Goal: Information Seeking & Learning: Learn about a topic

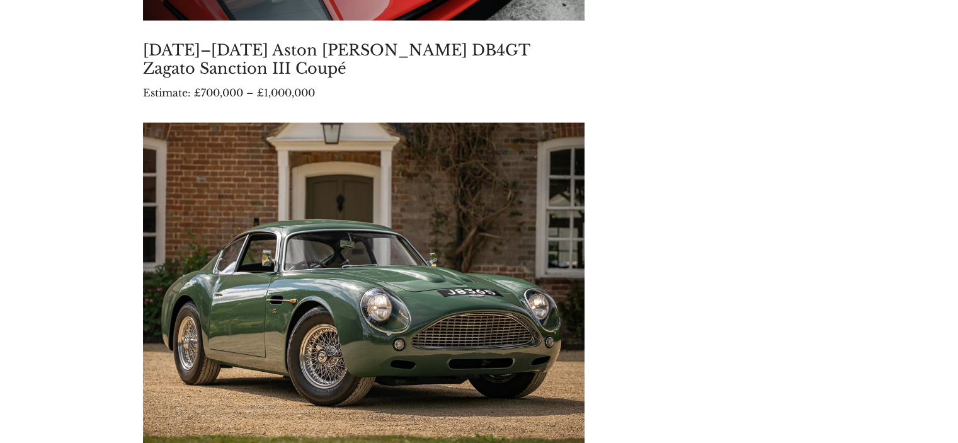
scroll to position [7759, 0]
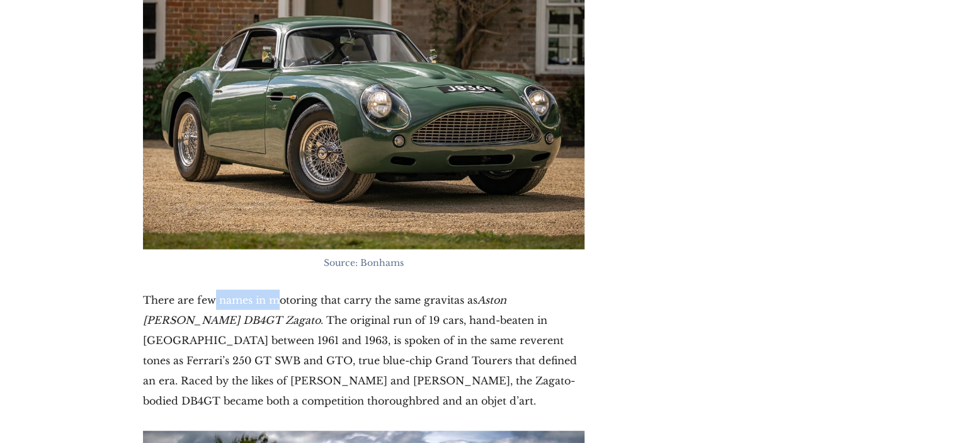
drag, startPoint x: 217, startPoint y: 145, endPoint x: 275, endPoint y: 151, distance: 58.2
click at [275, 290] on p "There are few names in motoring that carry the same gravitas as Aston [PERSON_N…" at bounding box center [364, 350] width 442 height 121
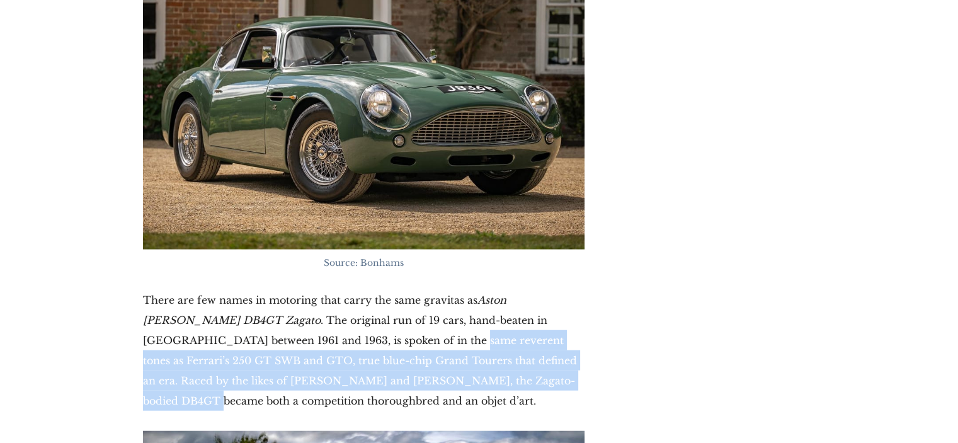
drag, startPoint x: 339, startPoint y: 175, endPoint x: 431, endPoint y: 227, distance: 106.3
click at [431, 290] on p "There are few names in motoring that carry the same gravitas as Aston [PERSON_N…" at bounding box center [364, 350] width 442 height 121
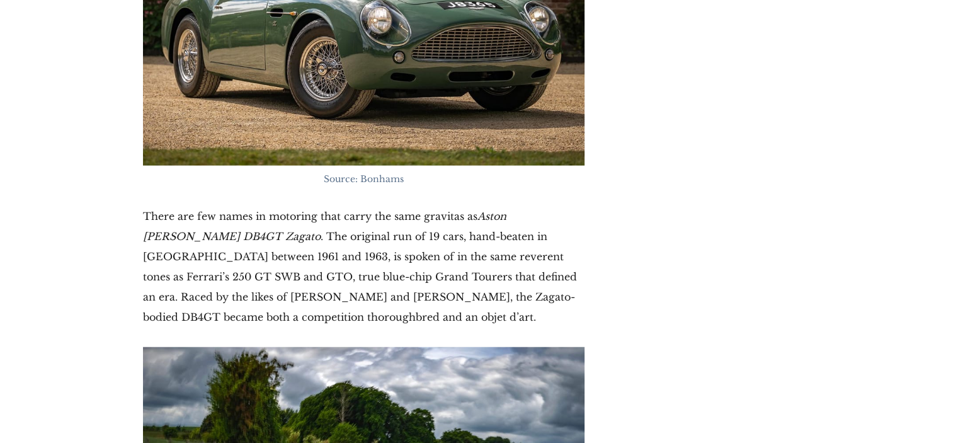
scroll to position [7822, 0]
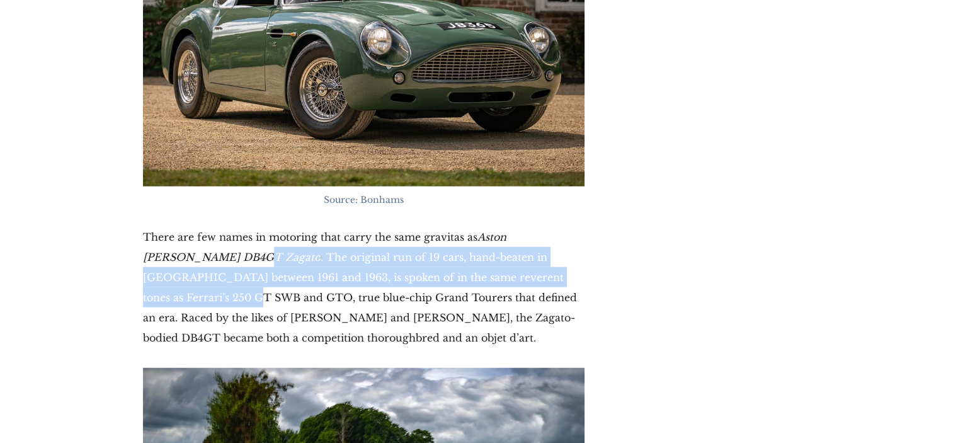
drag, startPoint x: 214, startPoint y: 100, endPoint x: 539, endPoint y: 110, distance: 325.2
click at [539, 227] on p "There are few names in motoring that carry the same gravitas as Aston [PERSON_N…" at bounding box center [364, 287] width 442 height 121
click at [303, 227] on p "There are few names in motoring that carry the same gravitas as Aston [PERSON_N…" at bounding box center [364, 287] width 442 height 121
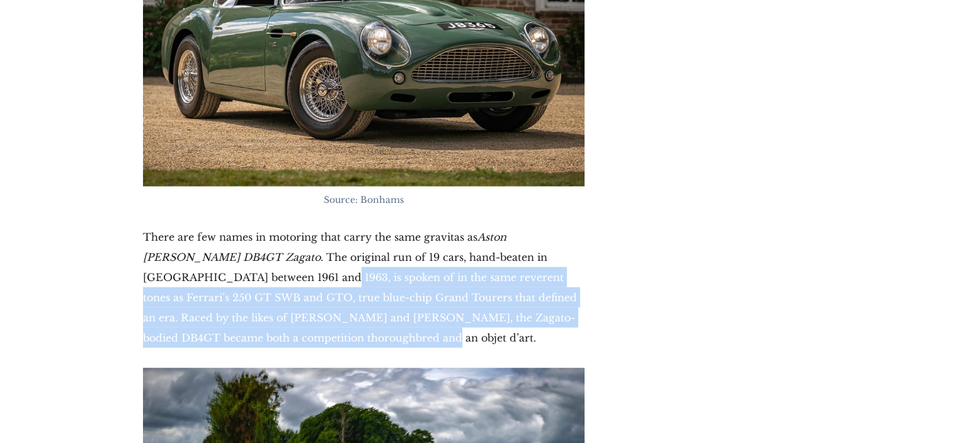
drag, startPoint x: 198, startPoint y: 117, endPoint x: 343, endPoint y: 171, distance: 154.1
click at [343, 227] on p "There are few names in motoring that carry the same gravitas as Aston [PERSON_N…" at bounding box center [364, 287] width 442 height 121
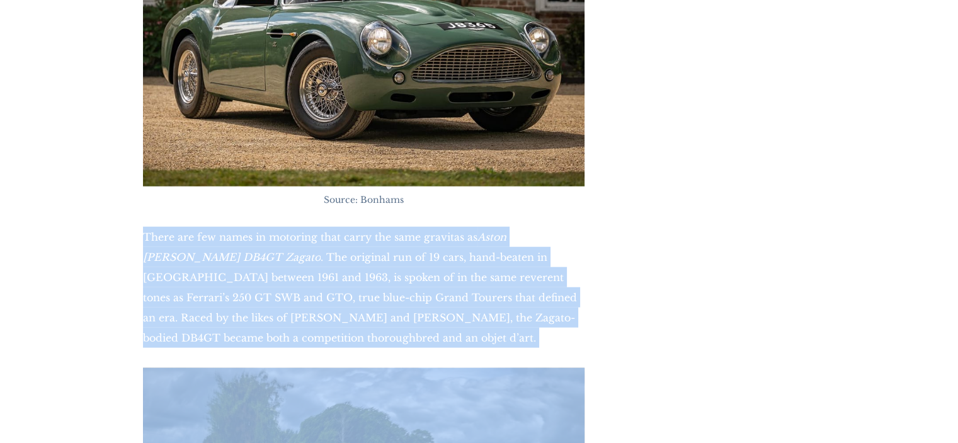
drag, startPoint x: 343, startPoint y: 171, endPoint x: 156, endPoint y: 61, distance: 216.6
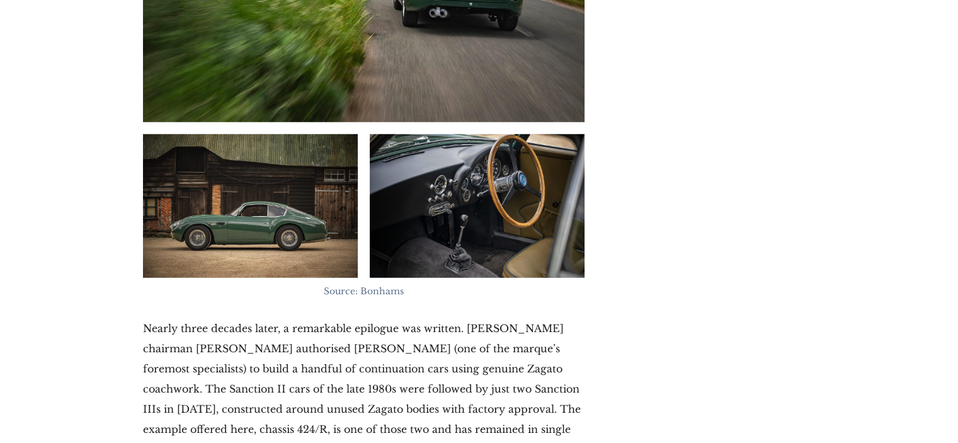
scroll to position [8326, 0]
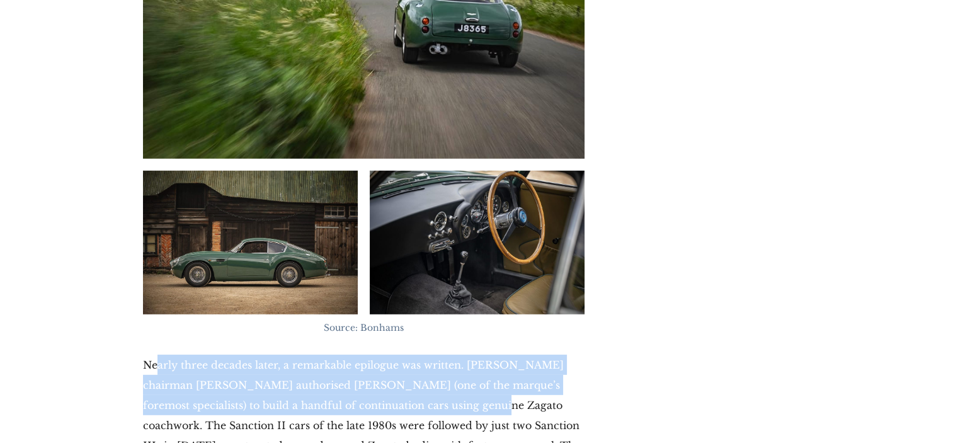
drag, startPoint x: 156, startPoint y: 193, endPoint x: 396, endPoint y: 247, distance: 245.4
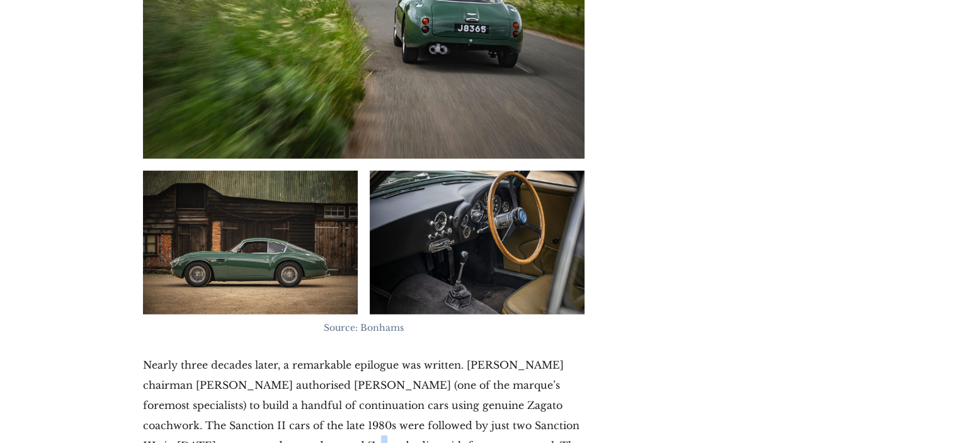
click at [292, 355] on p "Nearly three decades later, a remarkable epilogue was written. [PERSON_NAME] ch…" at bounding box center [364, 425] width 442 height 141
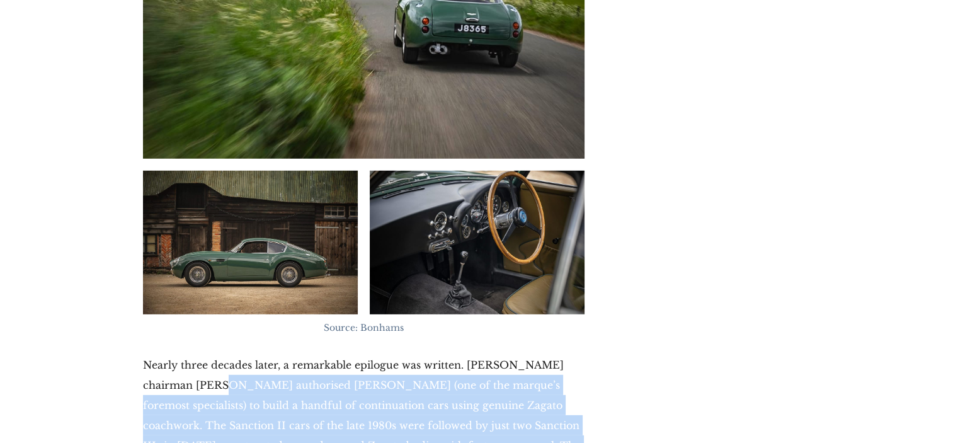
drag, startPoint x: 189, startPoint y: 223, endPoint x: 578, endPoint y: 284, distance: 394.0
click at [578, 355] on p "Nearly three decades later, a remarkable epilogue was written. [PERSON_NAME] ch…" at bounding box center [364, 425] width 442 height 141
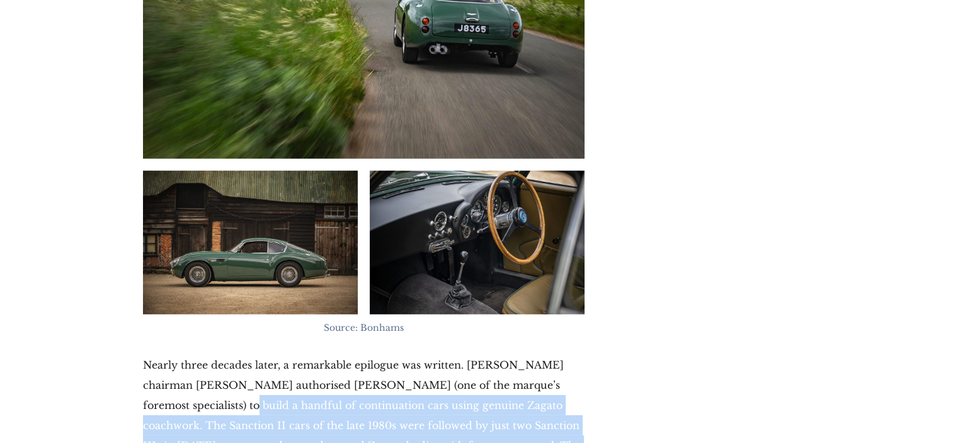
drag, startPoint x: 578, startPoint y: 287, endPoint x: 148, endPoint y: 249, distance: 431.8
click at [148, 355] on p "Nearly three decades later, a remarkable epilogue was written. [PERSON_NAME] ch…" at bounding box center [364, 425] width 442 height 141
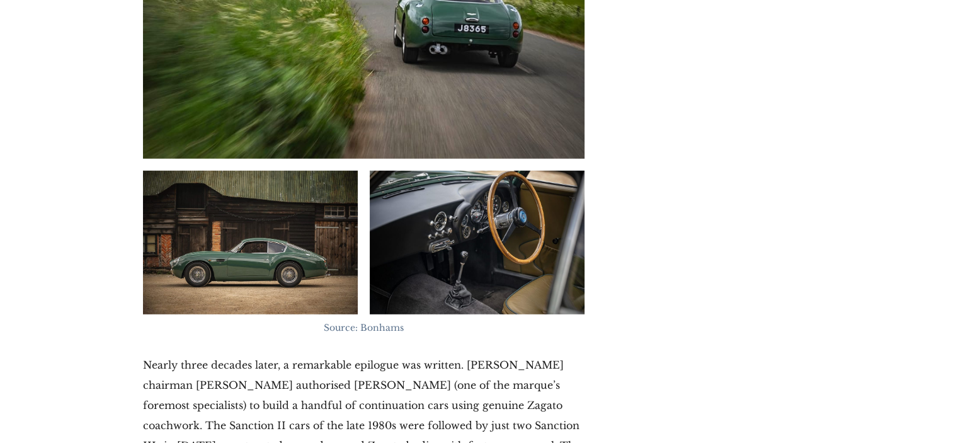
click at [202, 355] on p "Nearly three decades later, a remarkable epilogue was written. [PERSON_NAME] ch…" at bounding box center [364, 425] width 442 height 141
drag, startPoint x: 144, startPoint y: 287, endPoint x: 562, endPoint y: 324, distance: 419.3
click at [562, 355] on p "Nearly three decades later, a remarkable epilogue was written. [PERSON_NAME] ch…" at bounding box center [364, 425] width 442 height 141
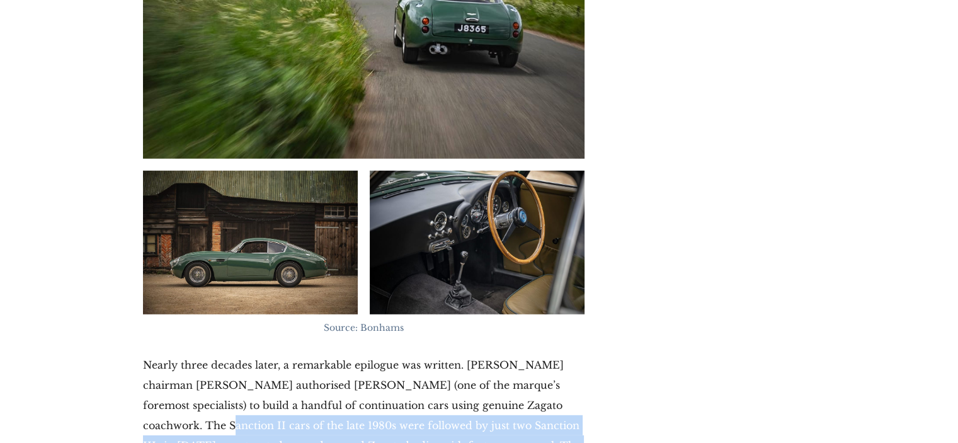
drag, startPoint x: 475, startPoint y: 327, endPoint x: 123, endPoint y: 273, distance: 355.5
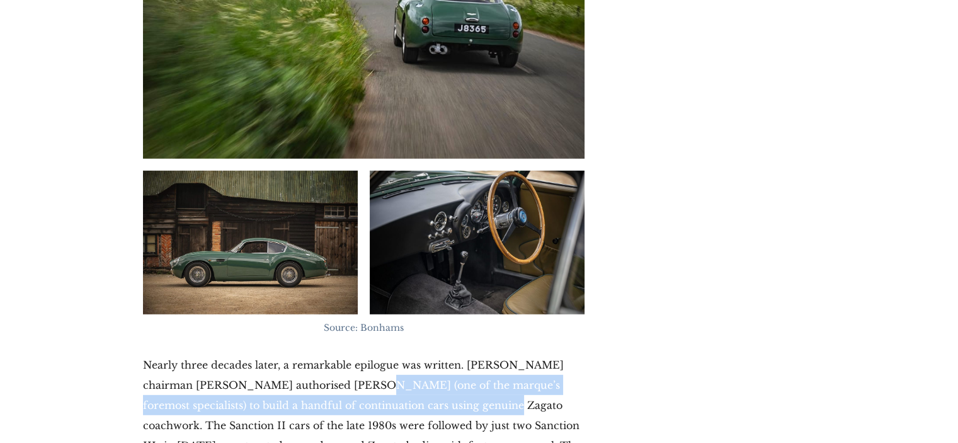
drag, startPoint x: 316, startPoint y: 219, endPoint x: 411, endPoint y: 240, distance: 97.5
click at [411, 355] on p "Nearly three decades later, a remarkable epilogue was written. [PERSON_NAME] ch…" at bounding box center [364, 425] width 442 height 141
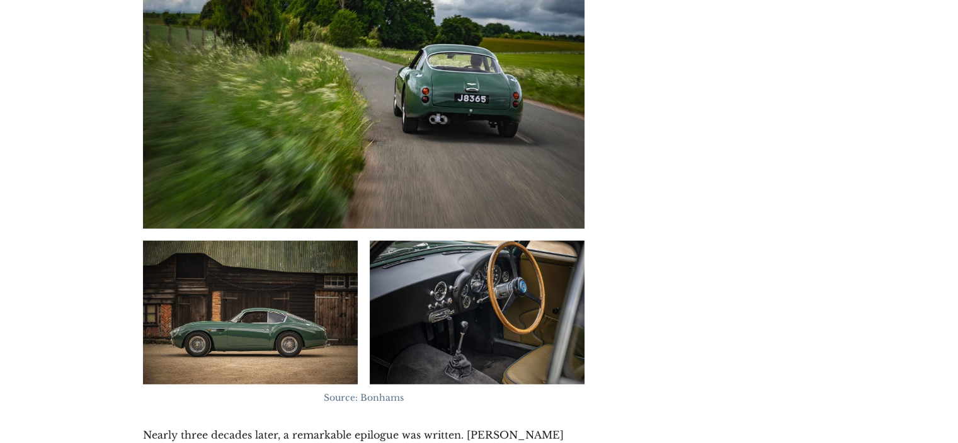
scroll to position [8263, 0]
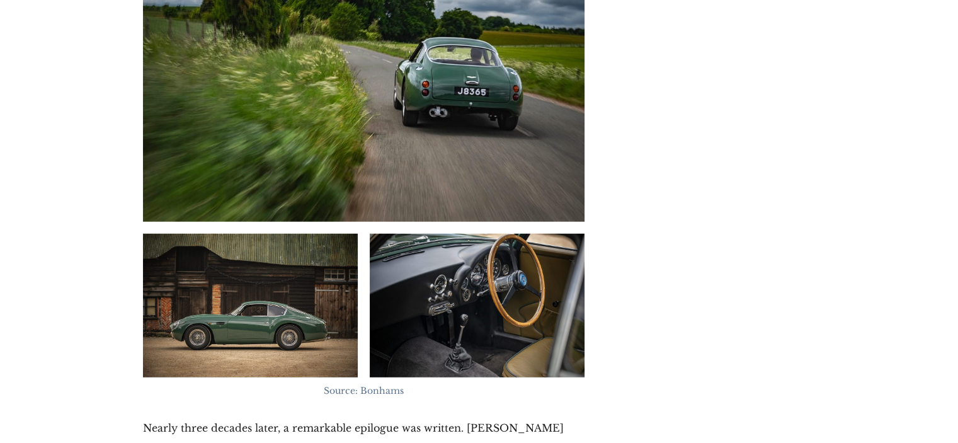
drag, startPoint x: 249, startPoint y: 282, endPoint x: 572, endPoint y: 382, distance: 337.5
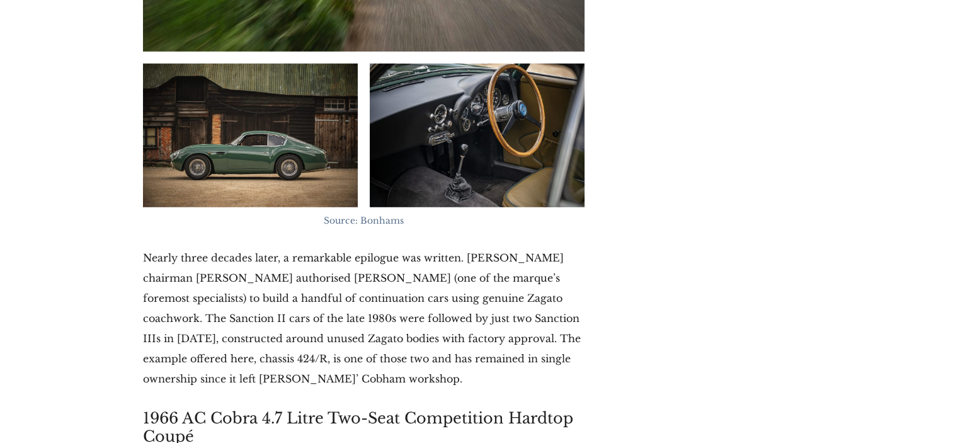
scroll to position [8452, 0]
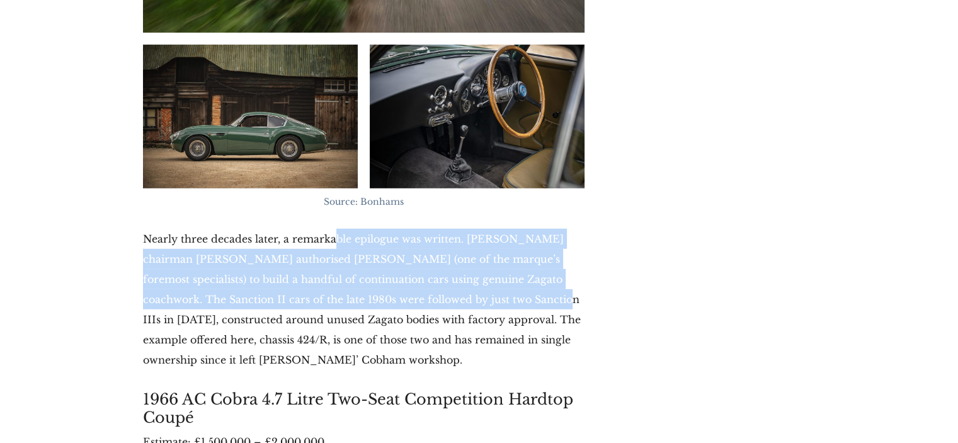
drag, startPoint x: 332, startPoint y: 88, endPoint x: 474, endPoint y: 141, distance: 152.1
click at [474, 229] on p "Nearly three decades later, a remarkable epilogue was written. [PERSON_NAME] ch…" at bounding box center [364, 299] width 442 height 141
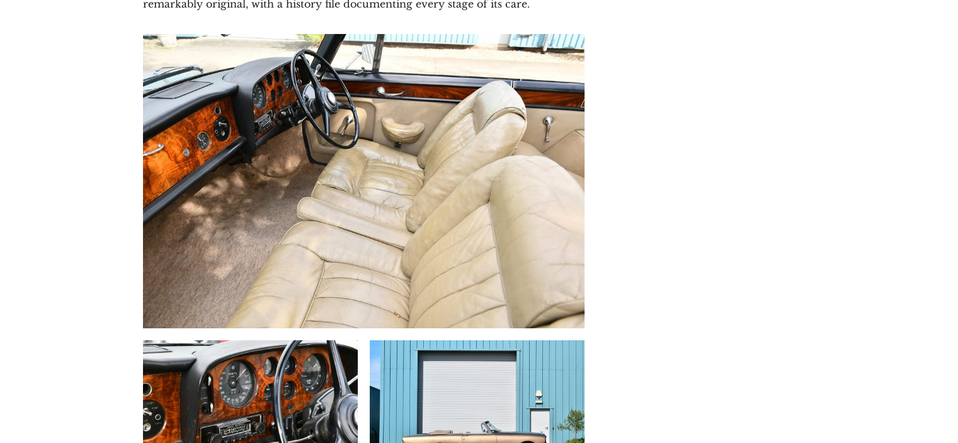
scroll to position [14246, 0]
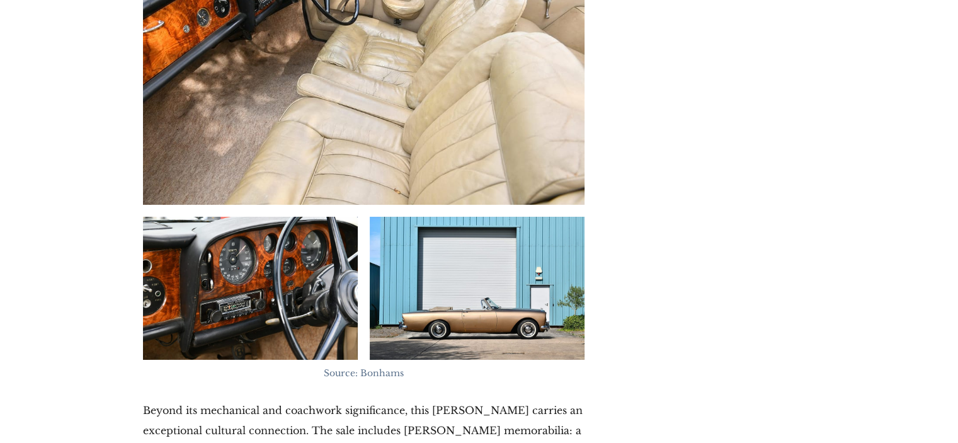
drag, startPoint x: 234, startPoint y: 101, endPoint x: 281, endPoint y: 110, distance: 48.1
click at [281, 400] on p "Beyond its mechanical and coachwork significance, this [PERSON_NAME] carries an…" at bounding box center [364, 450] width 442 height 101
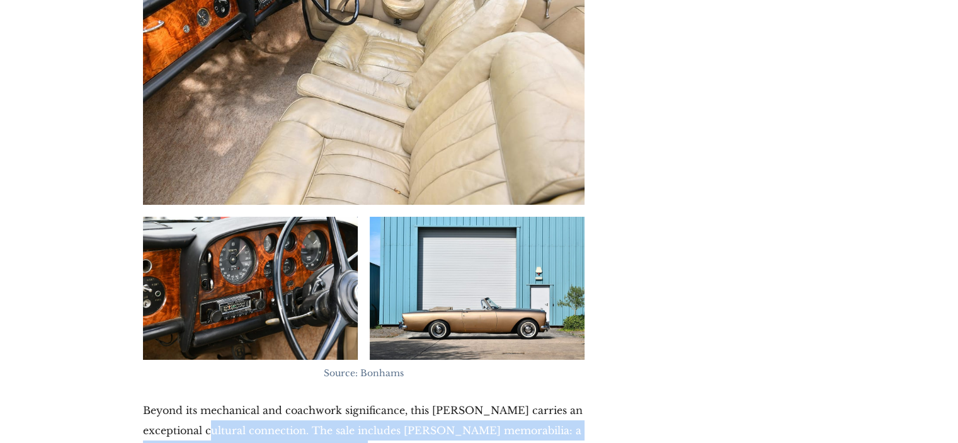
drag, startPoint x: 210, startPoint y: 105, endPoint x: 351, endPoint y: 129, distance: 143.1
click at [351, 400] on p "Beyond its mechanical and coachwork significance, this [PERSON_NAME] carries an…" at bounding box center [364, 450] width 442 height 101
